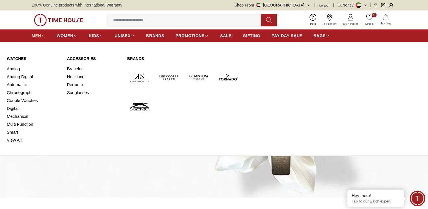
click at [38, 37] on span "MEN" at bounding box center [36, 36] width 9 height 6
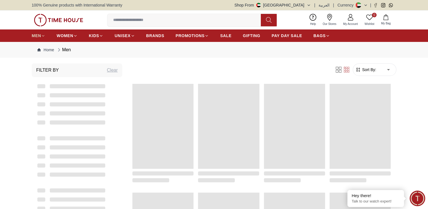
click at [38, 37] on span "MEN" at bounding box center [36, 36] width 9 height 6
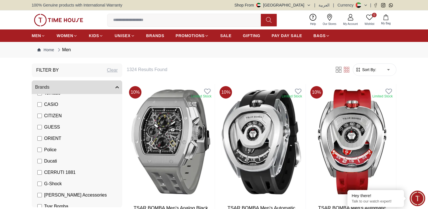
scroll to position [85, 0]
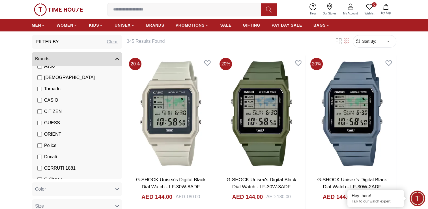
scroll to position [70, 0]
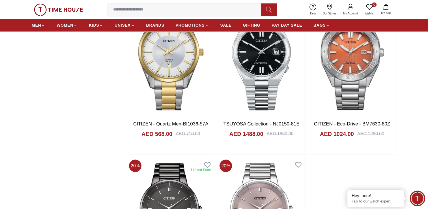
scroll to position [877, 0]
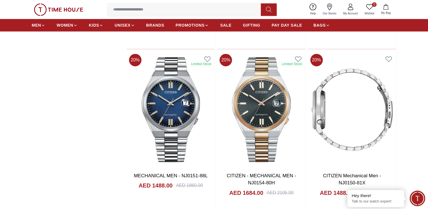
scroll to position [2484, 0]
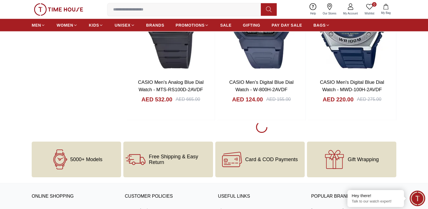
scroll to position [3084, 0]
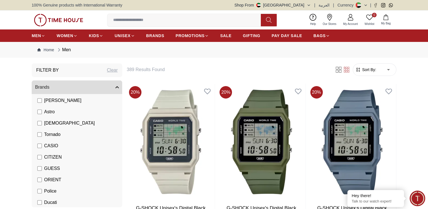
scroll to position [57, 0]
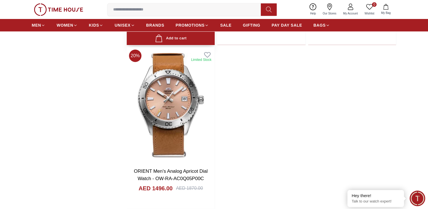
scroll to position [2150, 0]
